Goal: Information Seeking & Learning: Learn about a topic

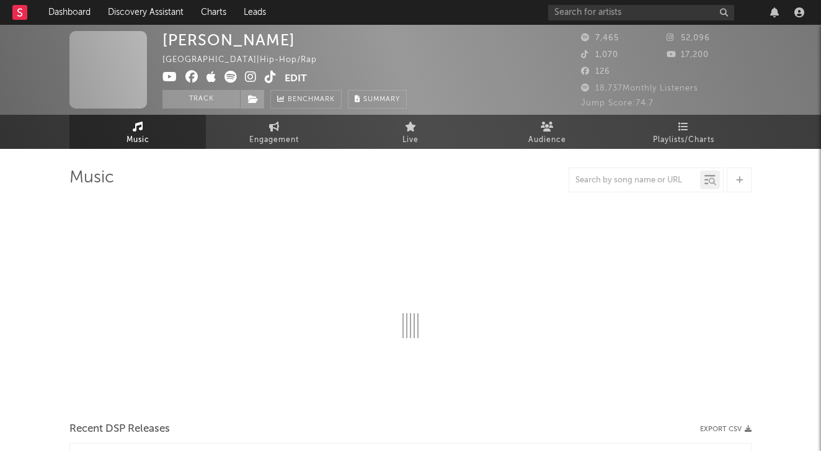
select select "6m"
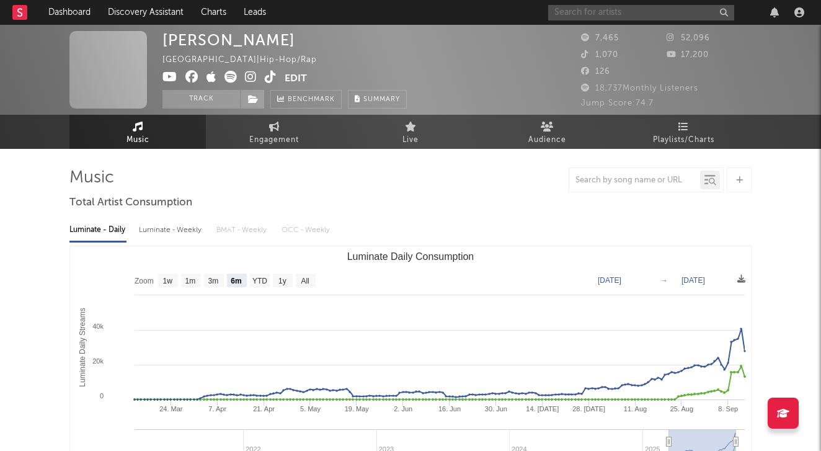
click at [600, 14] on input "text" at bounding box center [641, 12] width 186 height 15
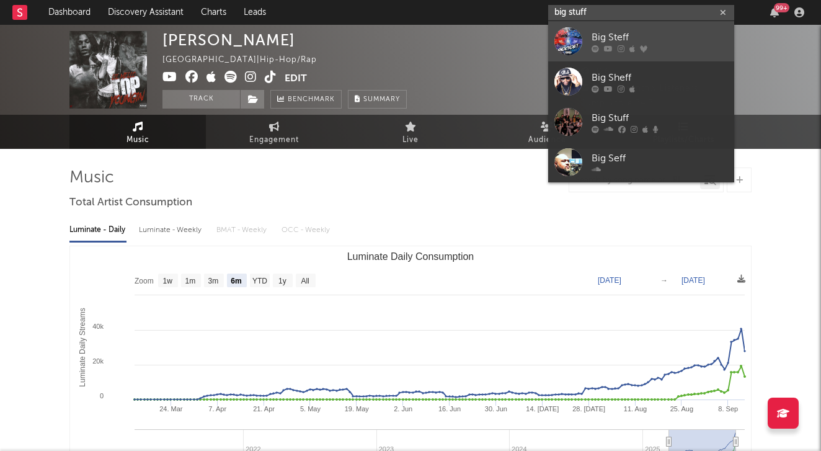
type input "big stuff"
drag, startPoint x: 605, startPoint y: 30, endPoint x: 628, endPoint y: 31, distance: 23.0
click at [628, 31] on div "Big Steff" at bounding box center [659, 37] width 136 height 15
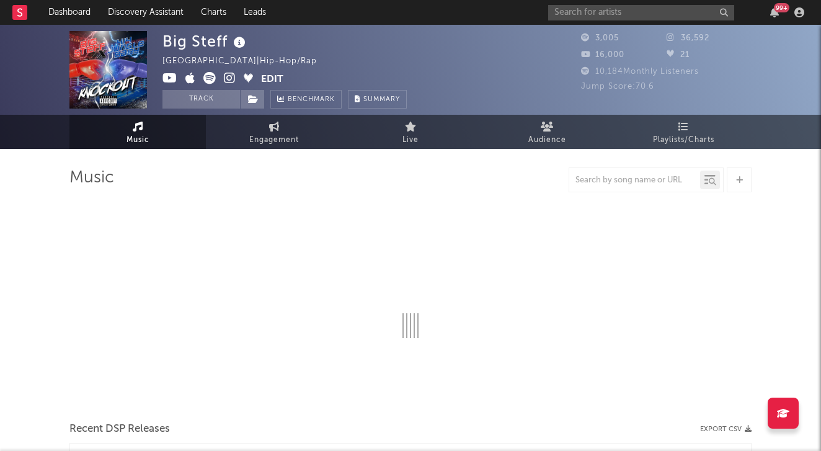
select select "6m"
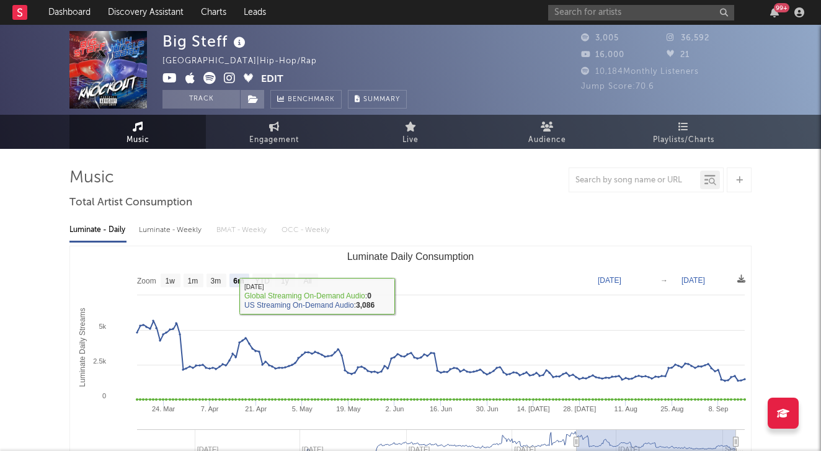
click at [190, 219] on div "Luminate - Daily Luminate - Weekly BMAT - Weekly OCC - Weekly Zoom 1w 1m 3m 6m …" at bounding box center [410, 355] width 682 height 285
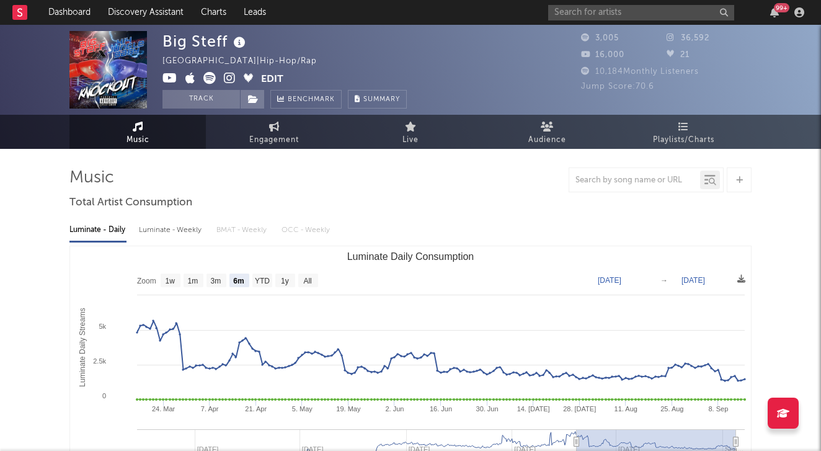
click at [190, 228] on div "Luminate - Weekly" at bounding box center [171, 229] width 65 height 21
select select "6m"
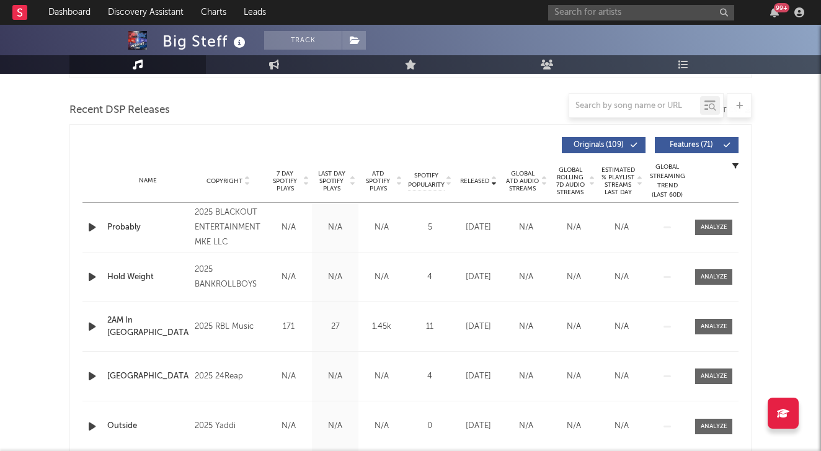
scroll to position [410, 0]
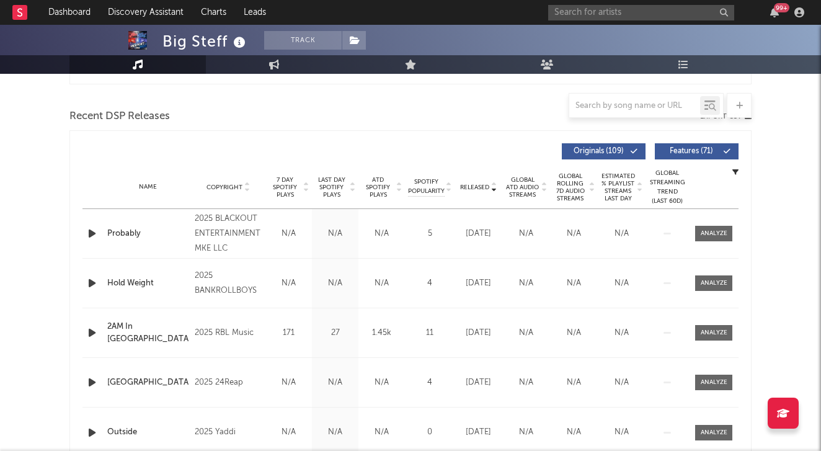
click at [546, 196] on div at bounding box center [542, 187] width 7 height 22
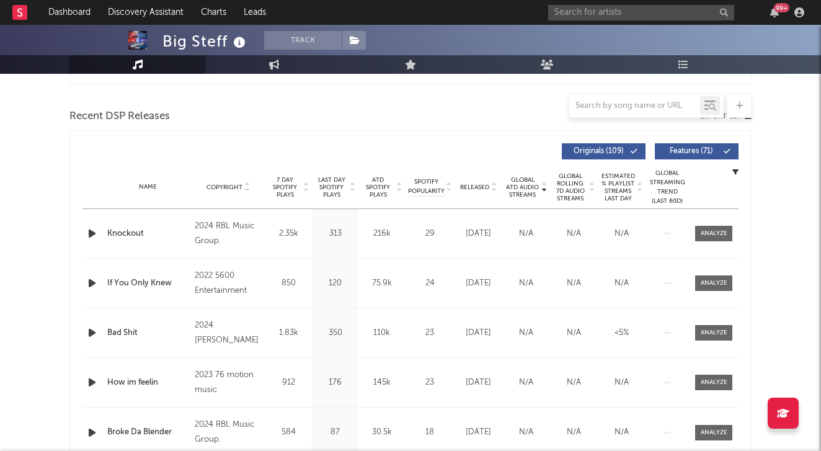
click at [497, 192] on div "Name Copyright Label Album Names Composer Names 7 Day Spotify Plays Last Day Sp…" at bounding box center [410, 187] width 656 height 43
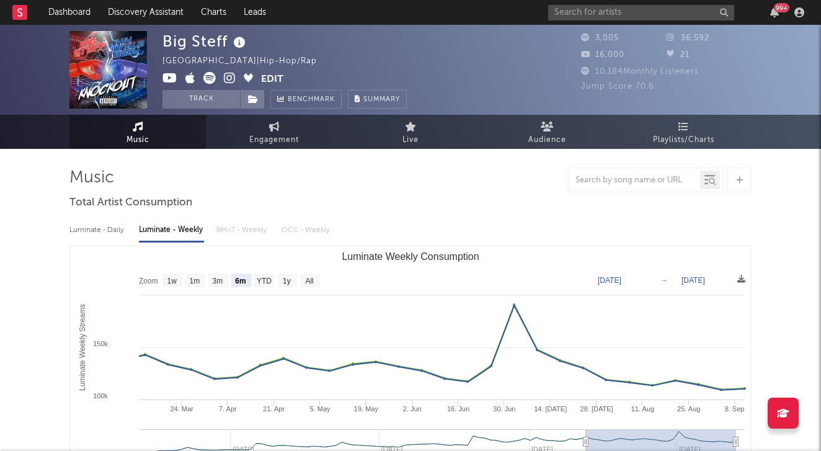
scroll to position [0, 0]
click at [285, 1] on nav "Dashboard Discovery Assistant Charts Leads 99 +" at bounding box center [410, 12] width 821 height 25
